Goal: Transaction & Acquisition: Purchase product/service

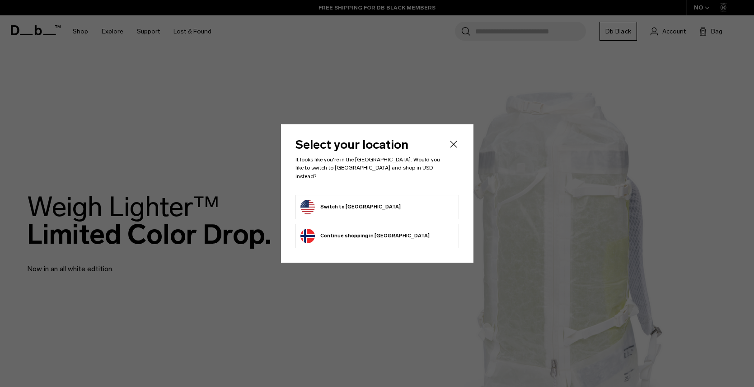
click at [355, 203] on button "Switch to [GEOGRAPHIC_DATA]" at bounding box center [351, 207] width 100 height 14
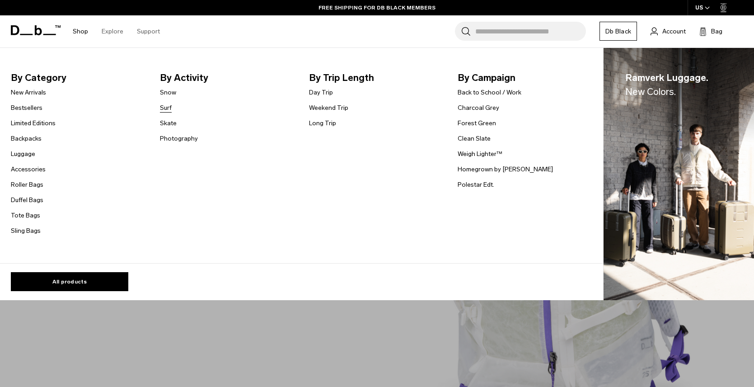
click at [168, 107] on link "Surf" at bounding box center [166, 107] width 12 height 9
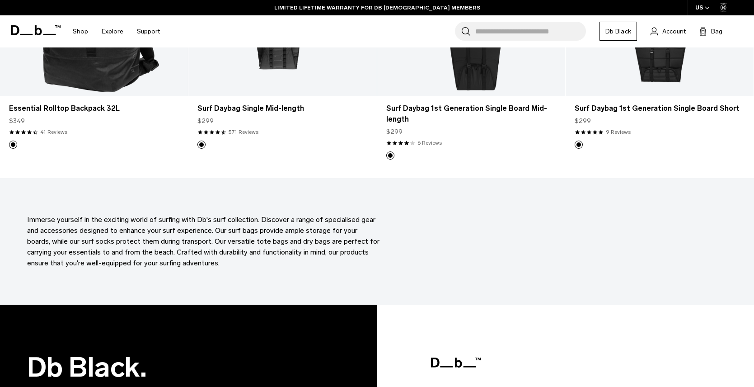
scroll to position [547, 0]
